Goal: Book appointment/travel/reservation

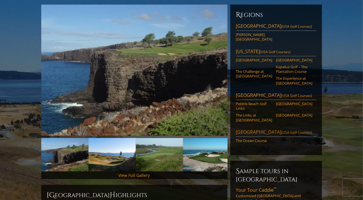
scroll to position [57, 0]
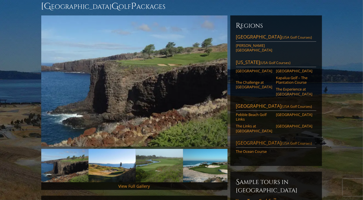
click at [249, 140] on link "Kiawah Island (USA Golf Courses)" at bounding box center [276, 144] width 80 height 8
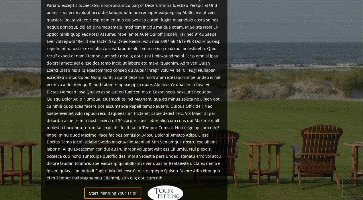
scroll to position [286, 0]
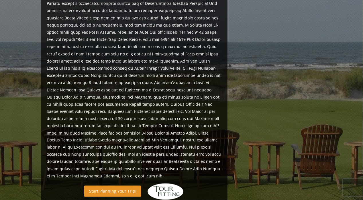
click at [124, 186] on link "Start Planning Your Trip!" at bounding box center [112, 191] width 57 height 11
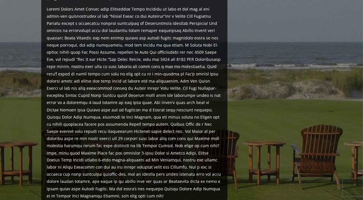
scroll to position [237, 0]
